Goal: Task Accomplishment & Management: Use online tool/utility

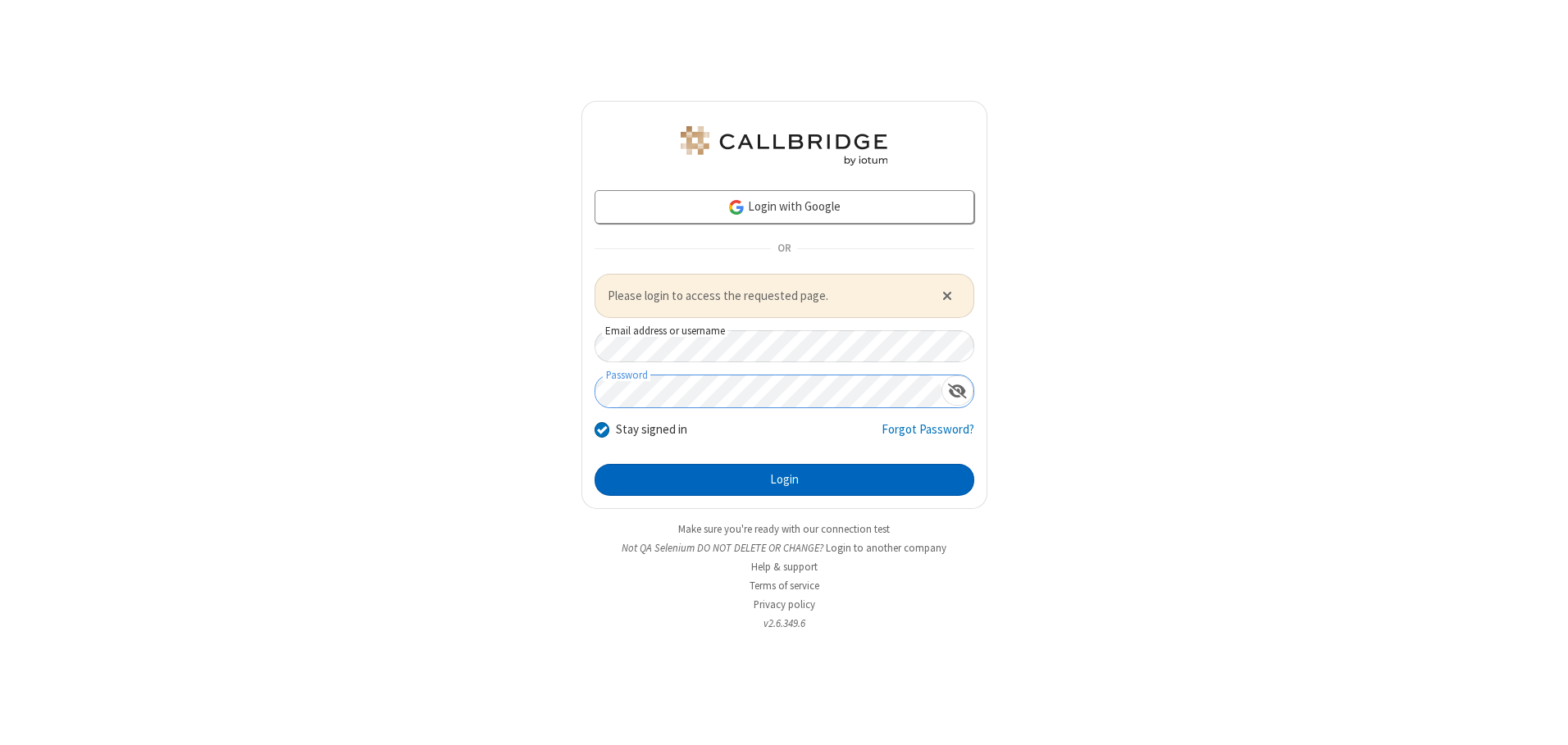
click at [784, 480] on button "Login" at bounding box center [784, 480] width 379 height 32
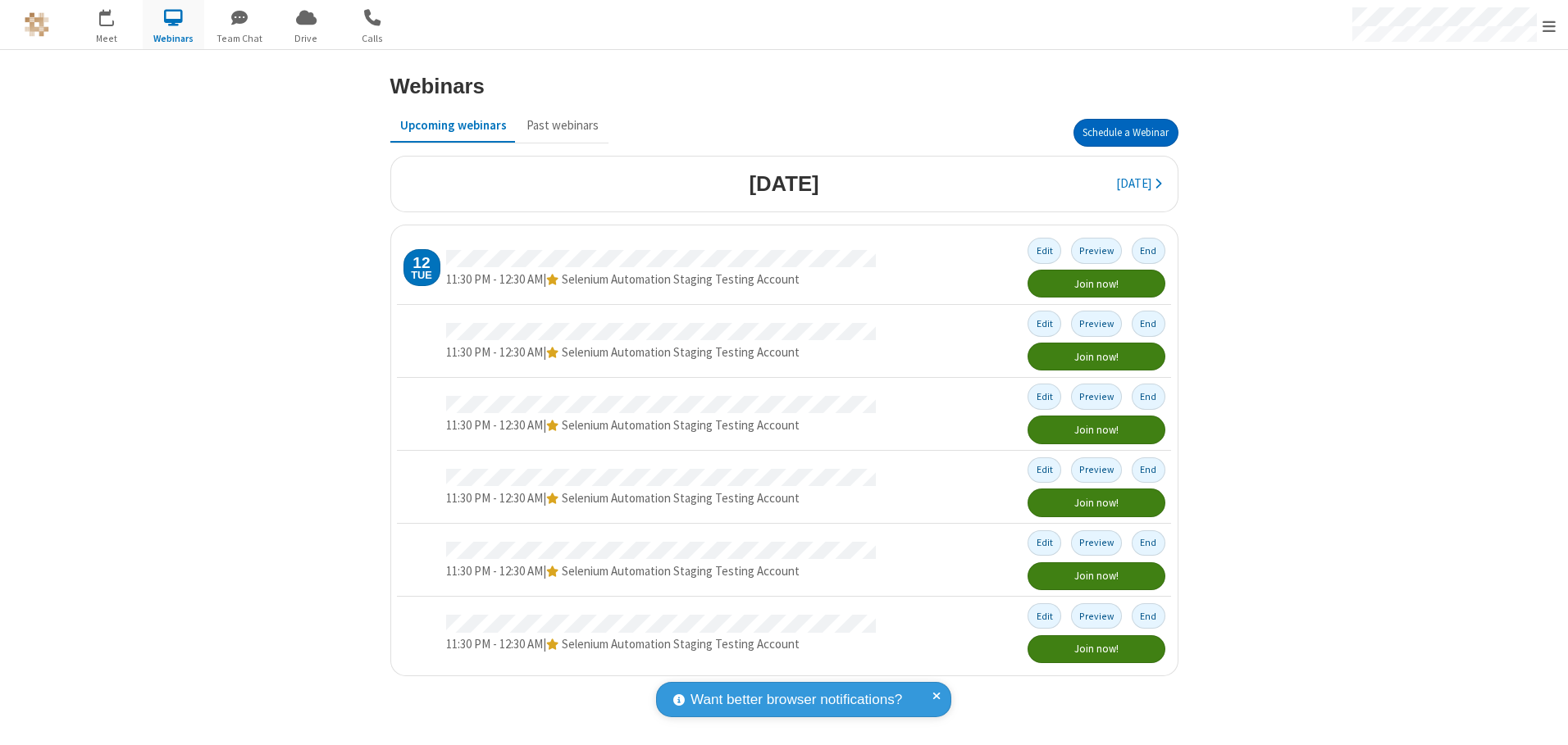
click at [1125, 133] on button "Schedule a Webinar" at bounding box center [1125, 133] width 105 height 28
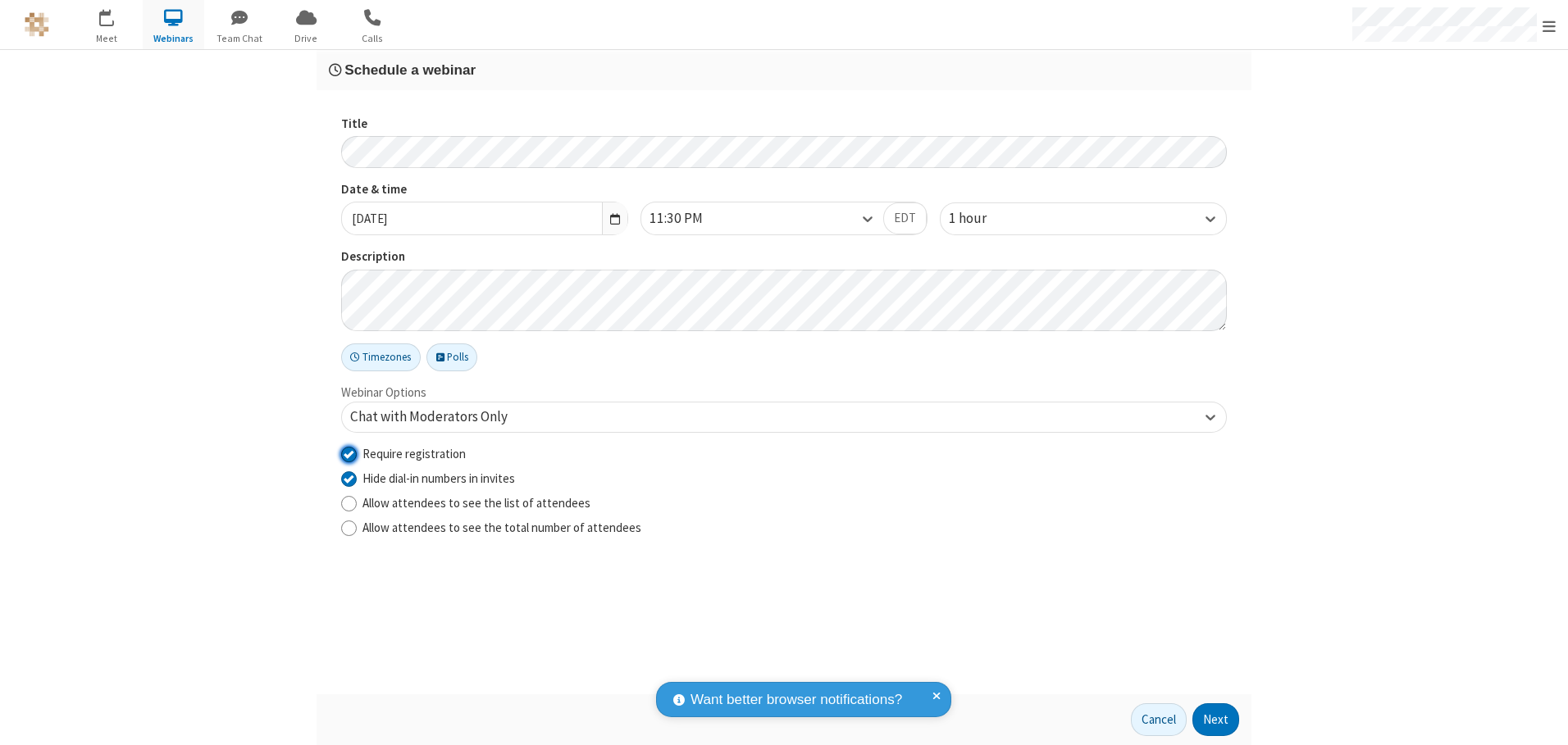
click at [349, 453] on input "Require registration" at bounding box center [349, 453] width 16 height 17
checkbox input "false"
click at [1216, 719] on button "Next" at bounding box center [1215, 719] width 47 height 32
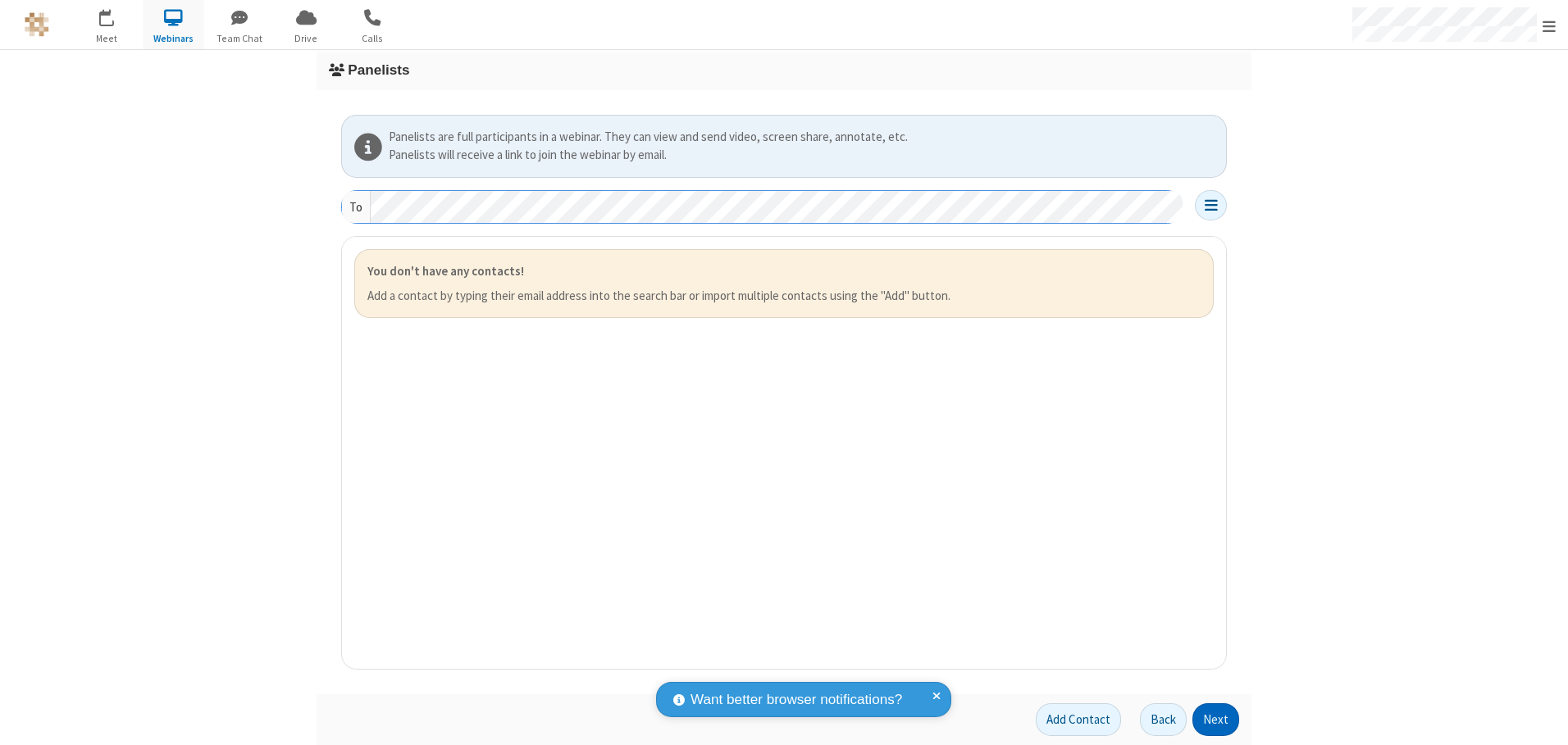
click at [1216, 719] on button "Next" at bounding box center [1215, 719] width 47 height 32
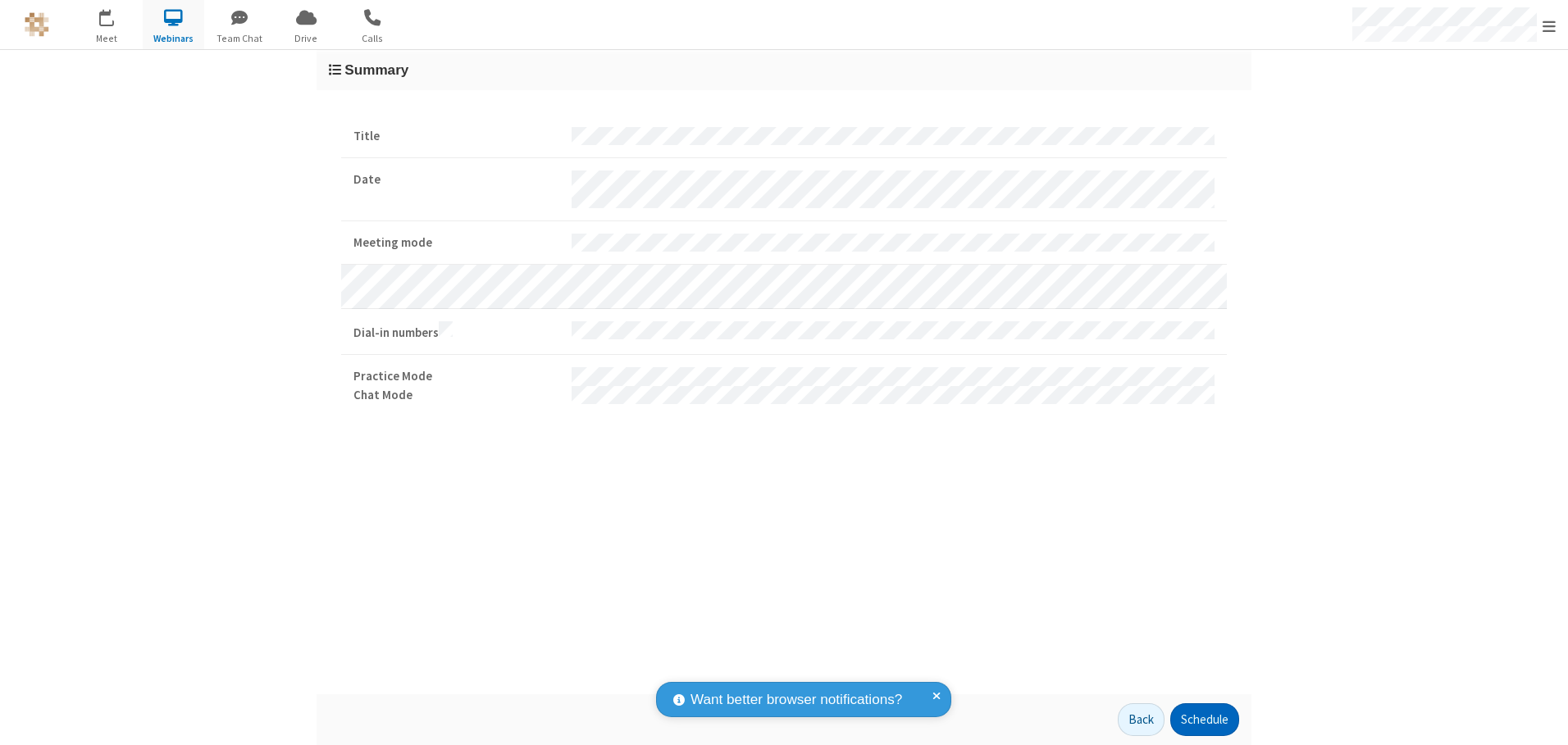
click at [1204, 719] on button "Schedule" at bounding box center [1204, 719] width 69 height 32
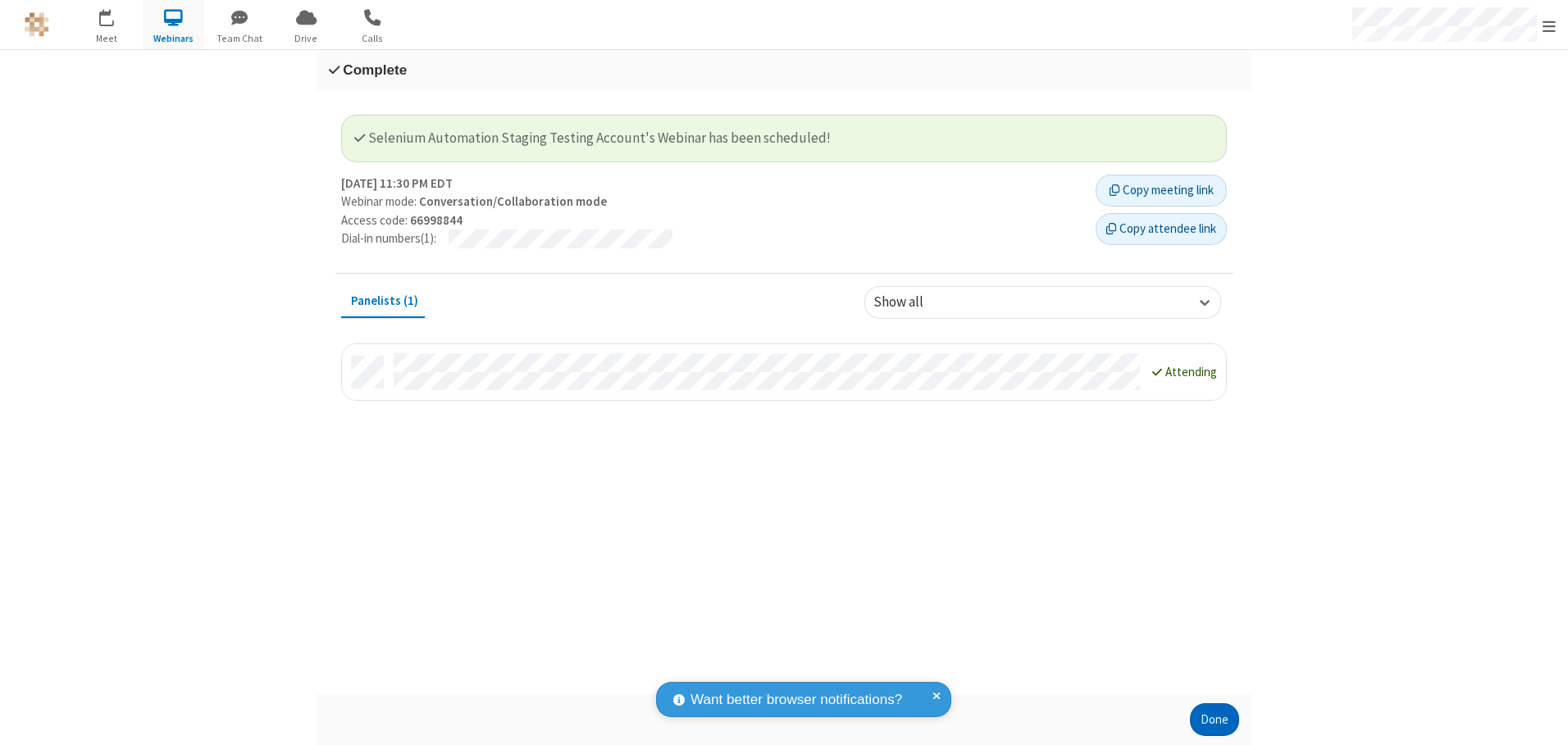
click at [1214, 719] on button "Done" at bounding box center [1214, 719] width 49 height 32
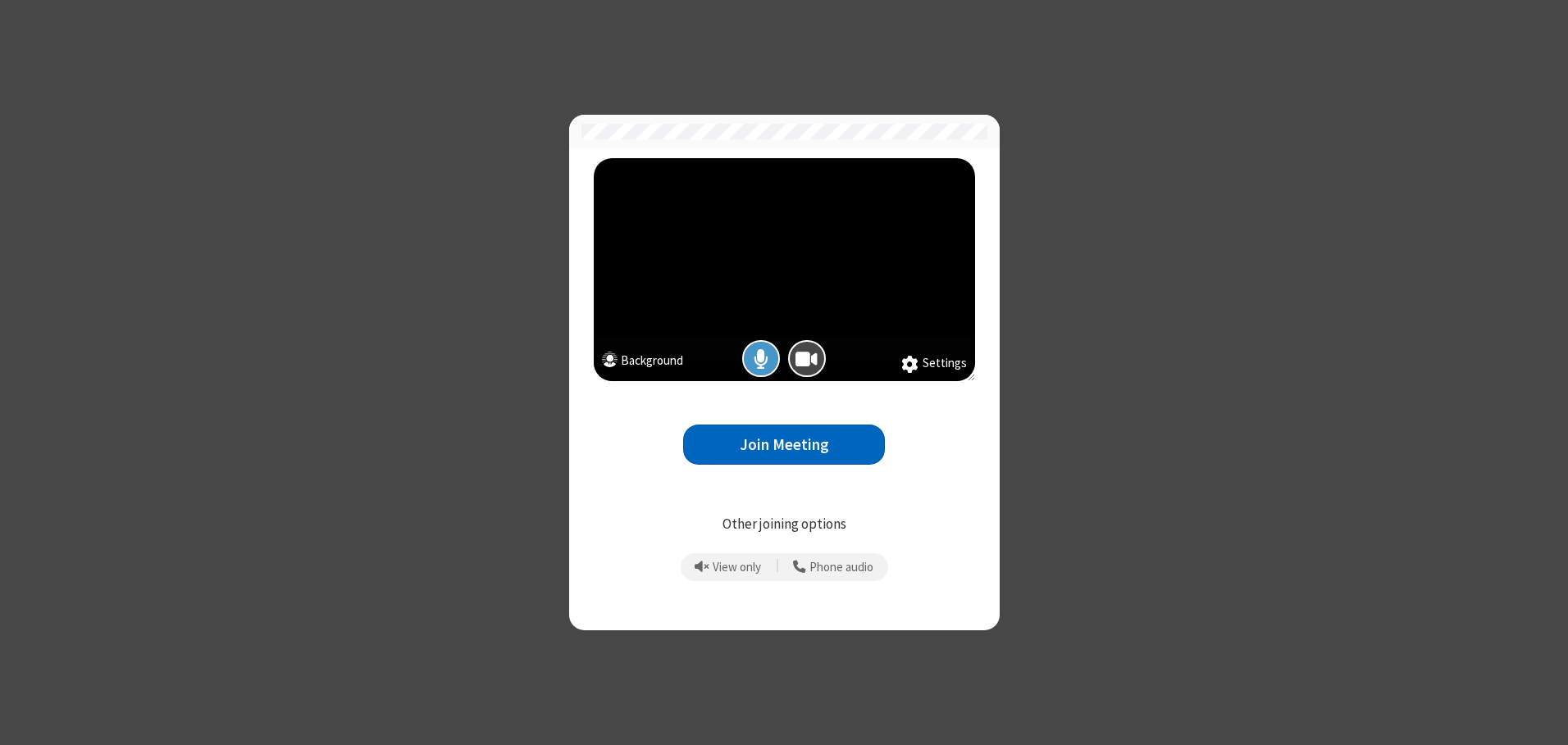
click at [784, 444] on button "Join Meeting" at bounding box center [784, 445] width 201 height 40
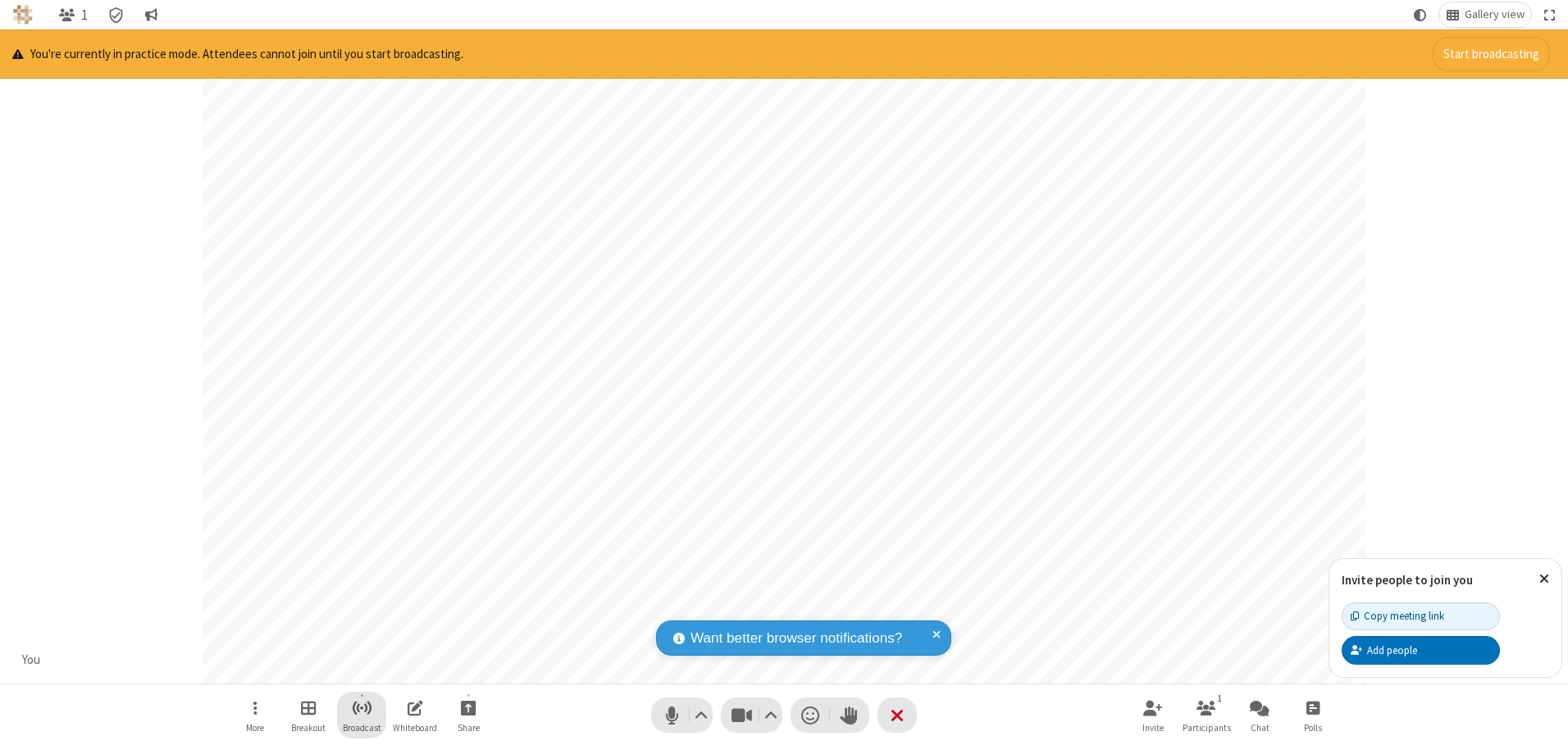
click at [361, 708] on span "Start broadcast" at bounding box center [362, 708] width 21 height 21
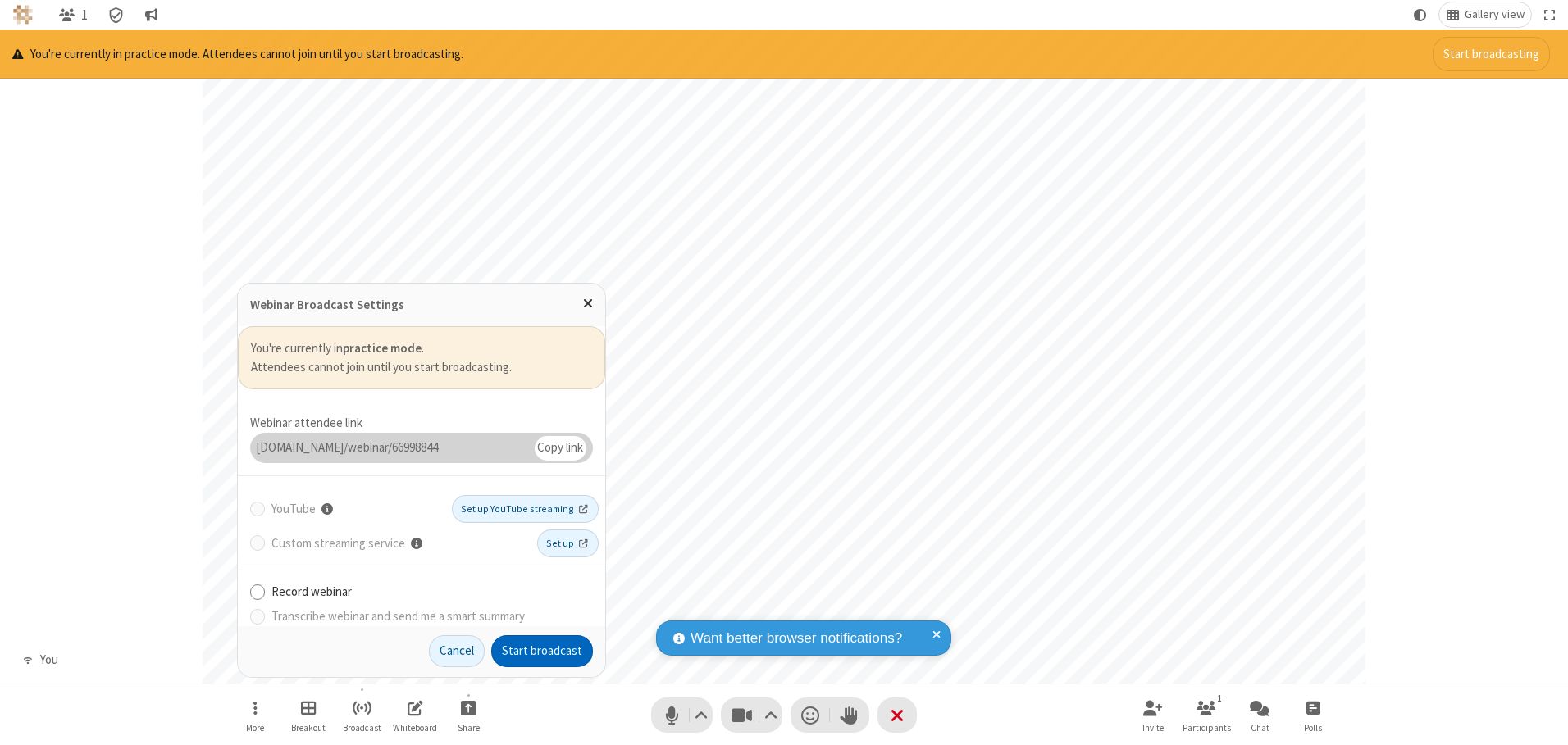
click at [542, 651] on button "Start broadcast" at bounding box center [542, 651] width 101 height 32
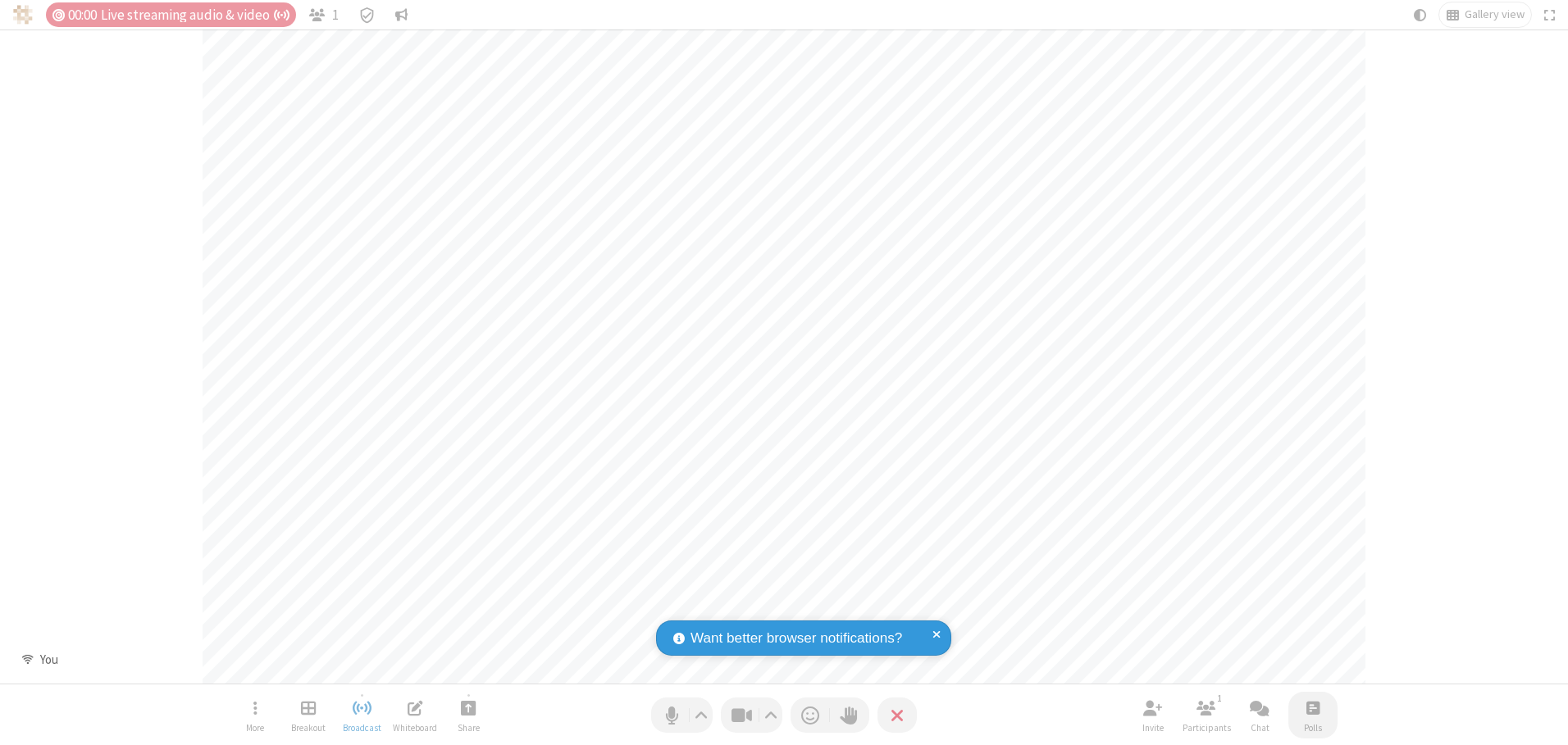
click at [1312, 708] on span "Open poll" at bounding box center [1313, 708] width 13 height 21
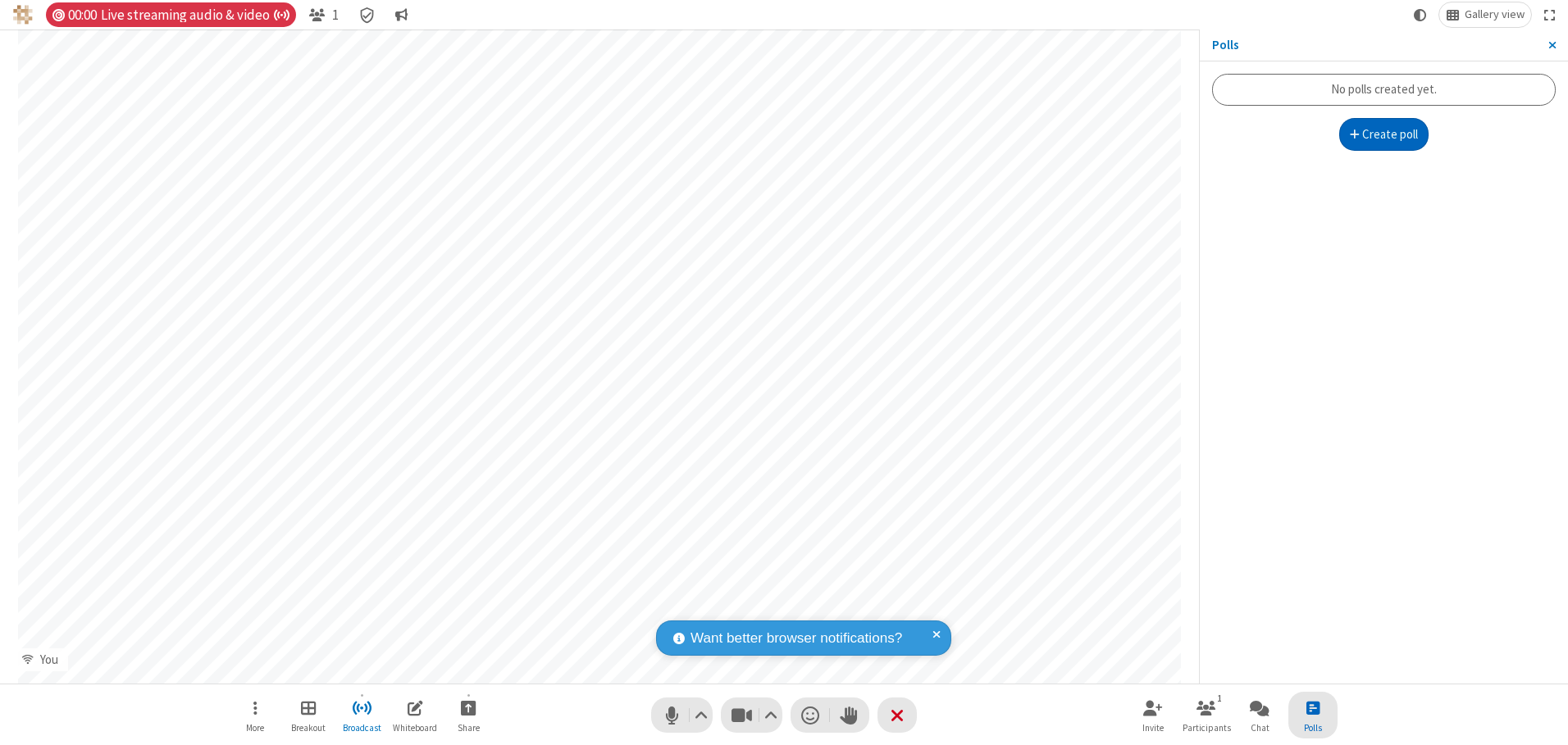
click at [1383, 135] on button "Create poll" at bounding box center [1384, 134] width 90 height 32
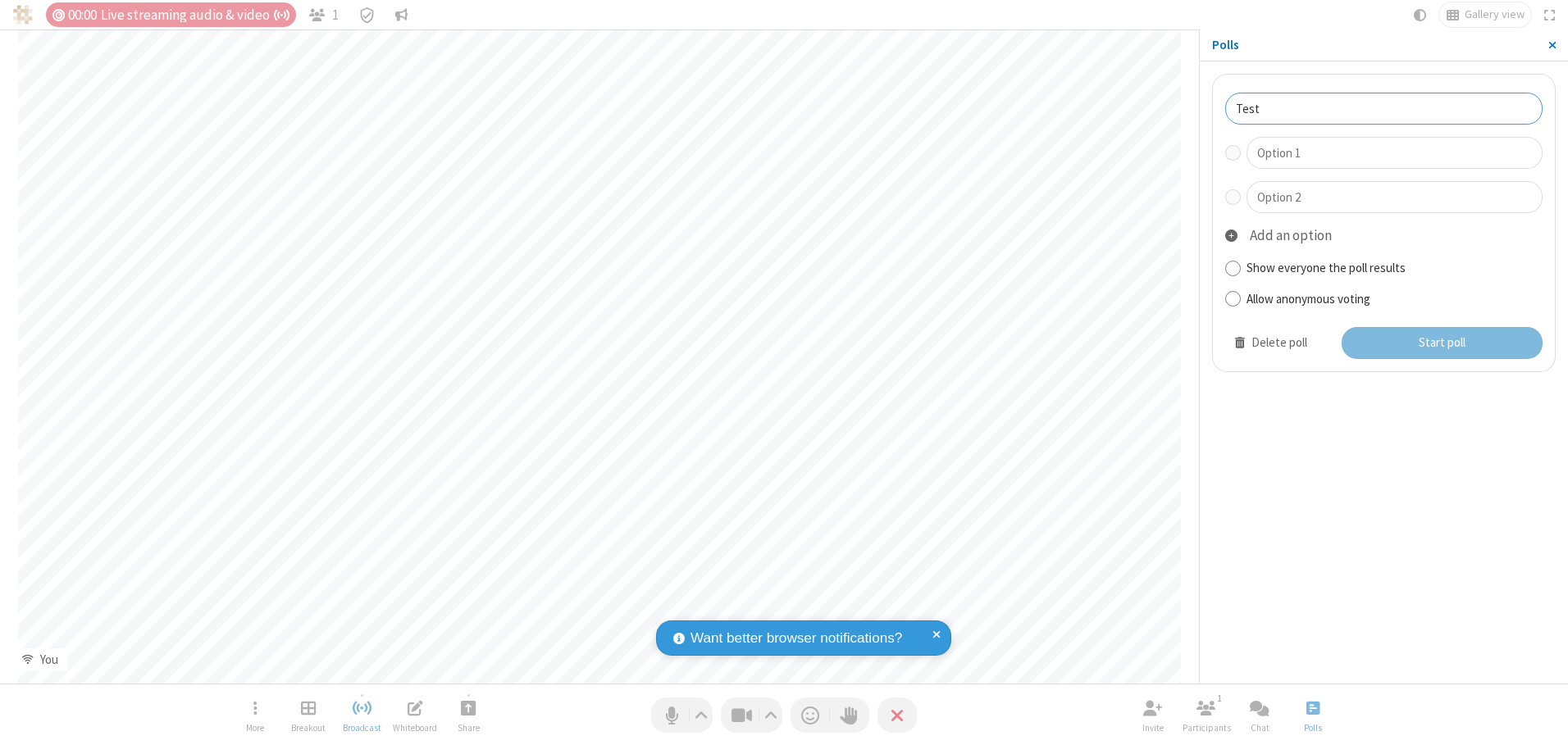
type input "Test"
type input "Yes"
type input "No"
click at [1441, 343] on button "Start poll" at bounding box center [1442, 343] width 201 height 32
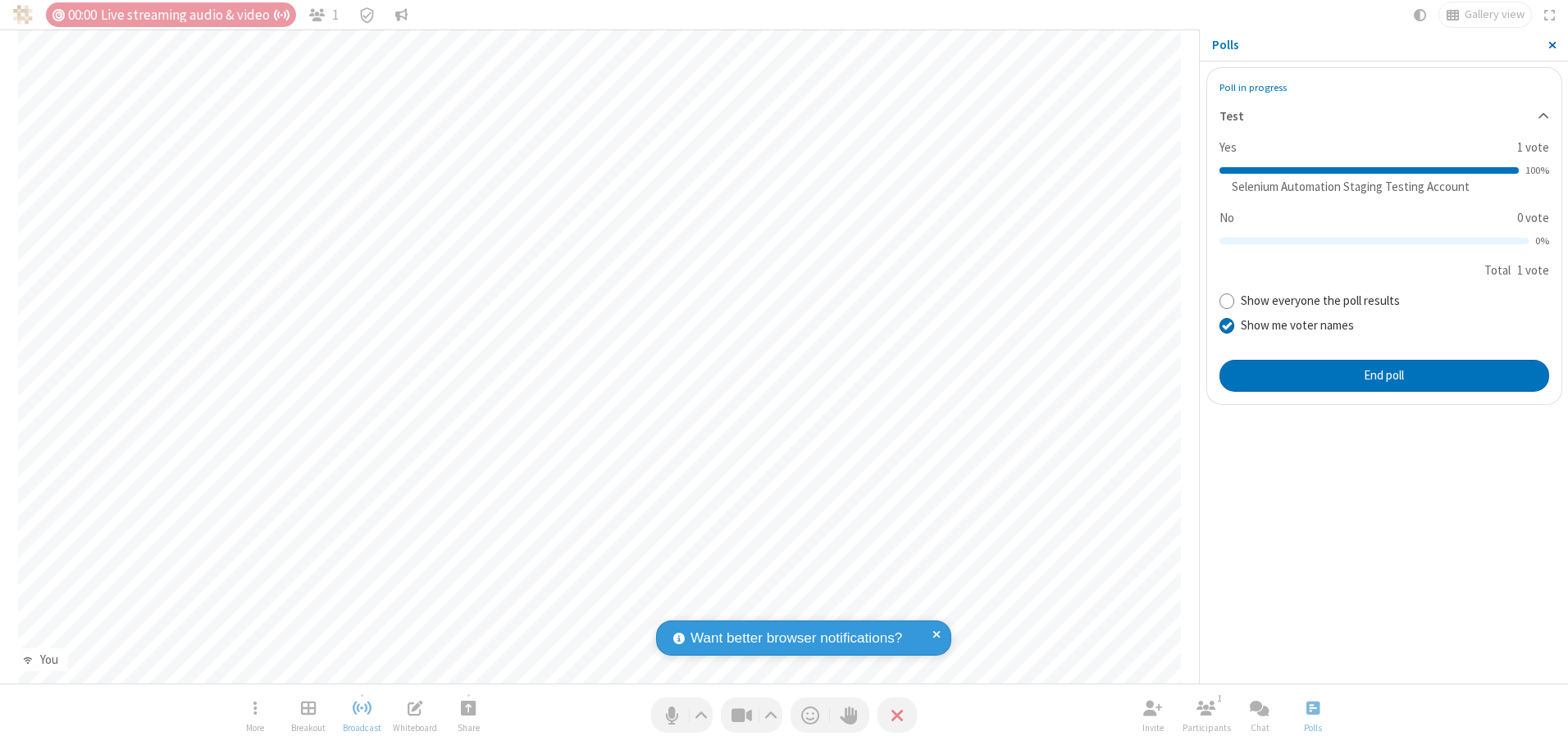
click at [1551, 45] on span "Close sidebar" at bounding box center [1552, 45] width 8 height 13
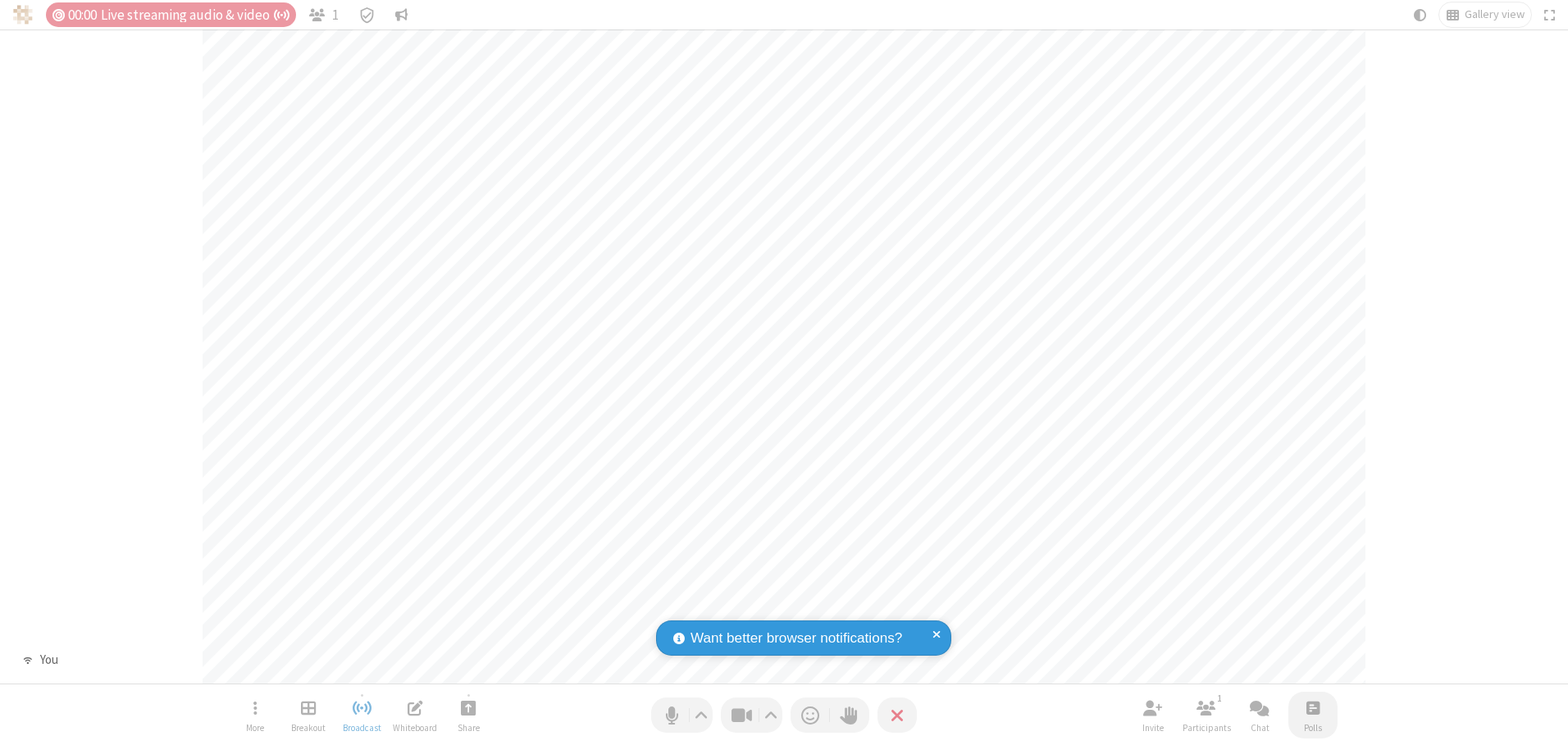
click at [1312, 708] on span "Open poll" at bounding box center [1313, 708] width 13 height 21
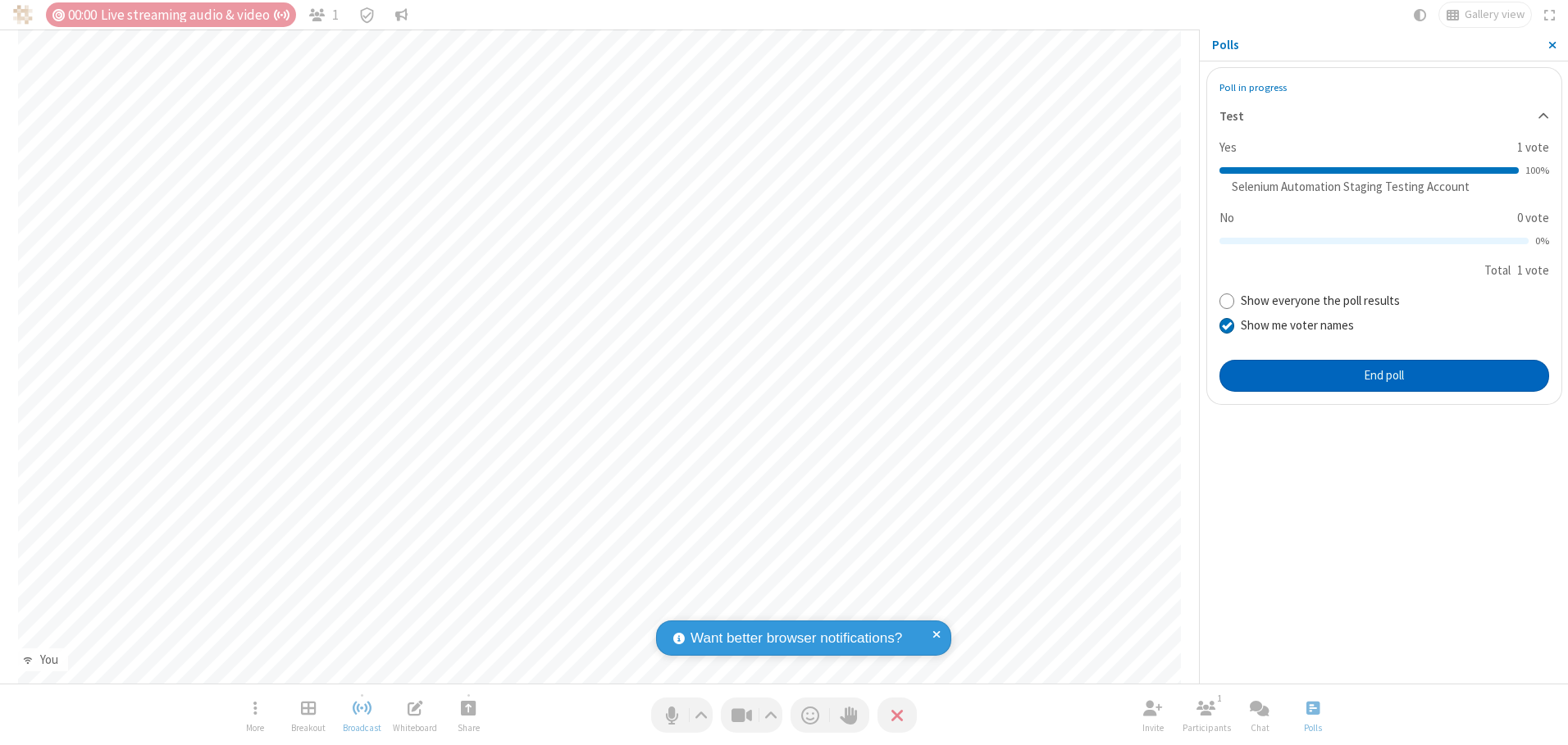
click at [1383, 375] on button "End poll" at bounding box center [1384, 376] width 329 height 32
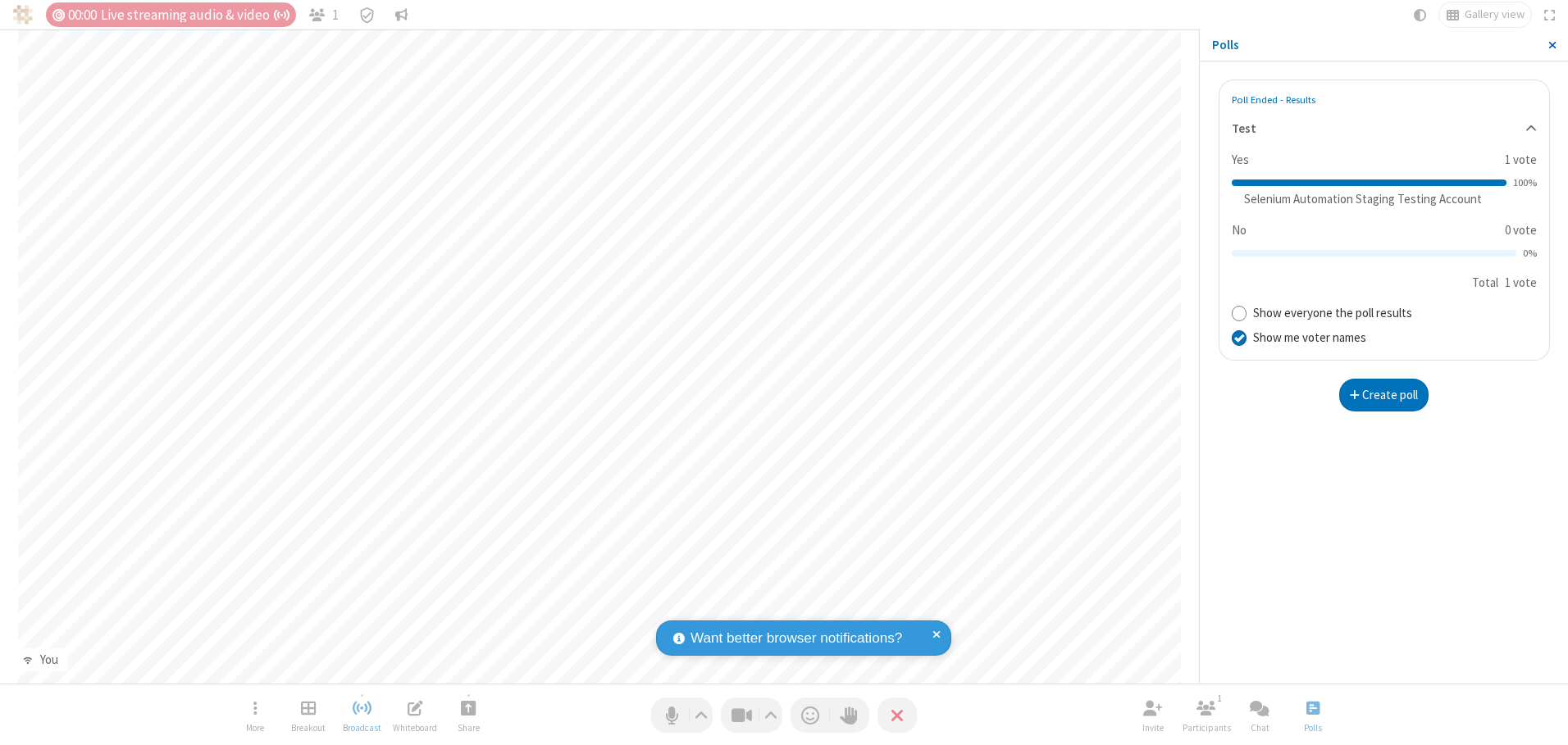
click at [1551, 45] on span "Close sidebar" at bounding box center [1552, 45] width 8 height 13
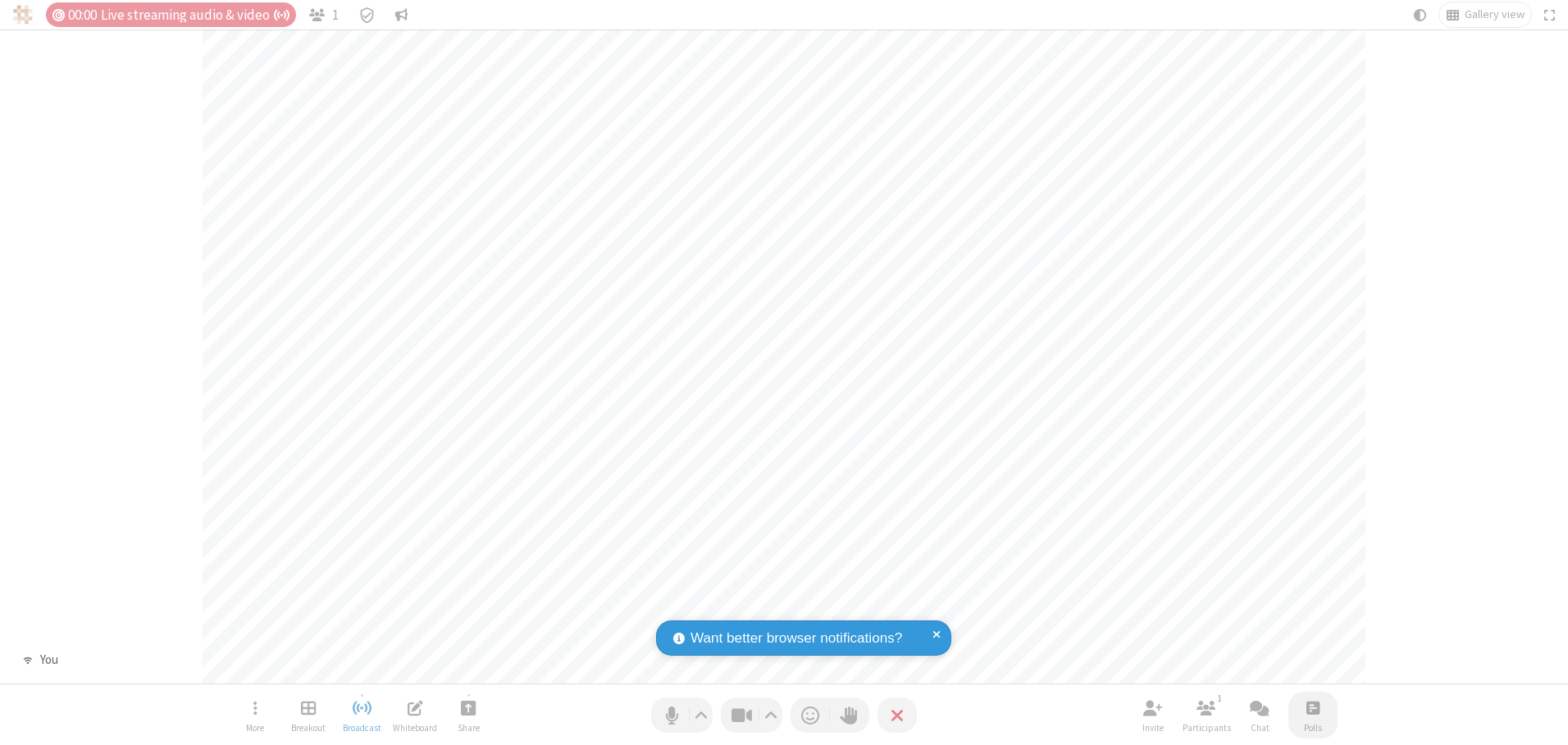
click at [1312, 708] on span "Open poll" at bounding box center [1313, 708] width 13 height 21
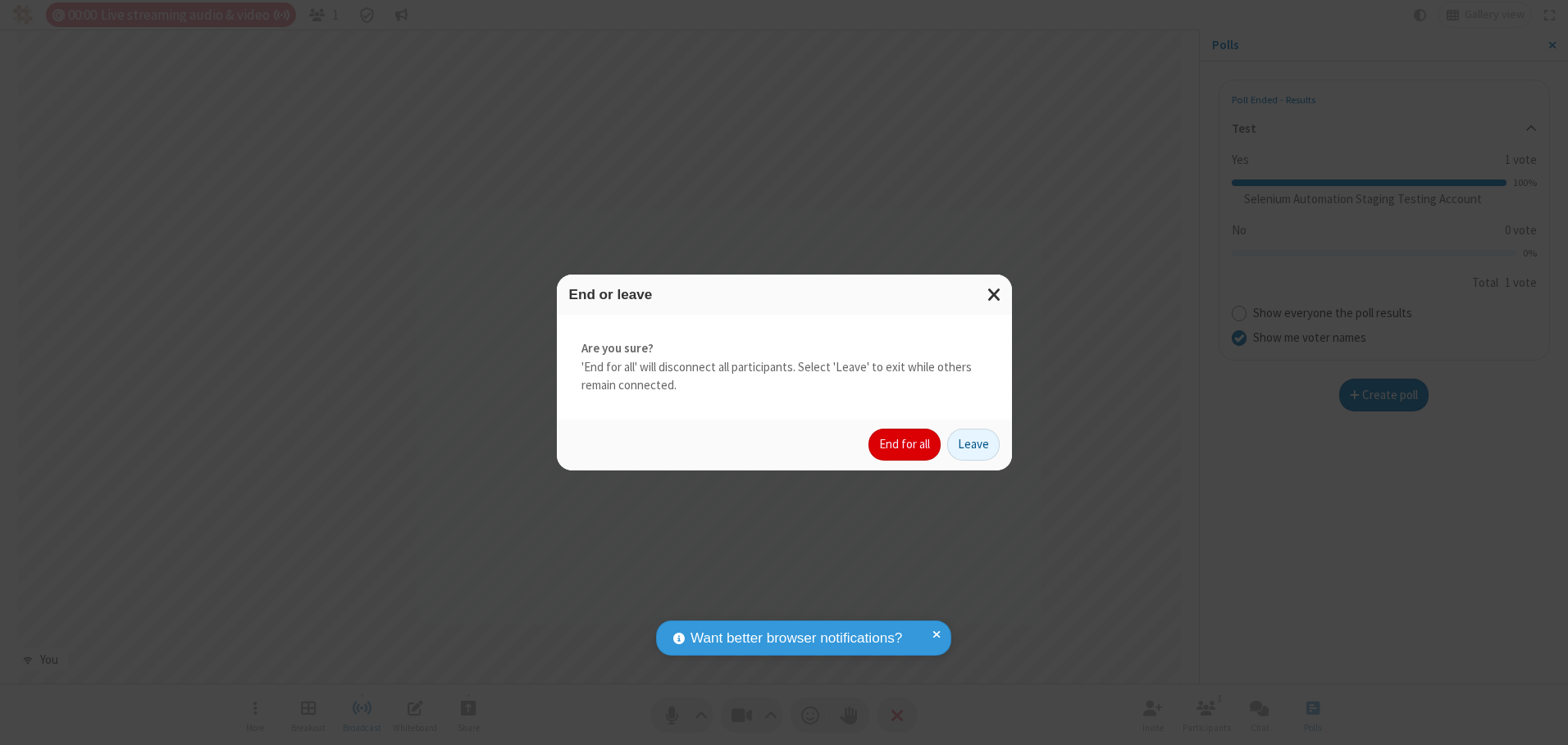
click at [905, 444] on button "End for all" at bounding box center [904, 445] width 72 height 32
